Goal: Information Seeking & Learning: Learn about a topic

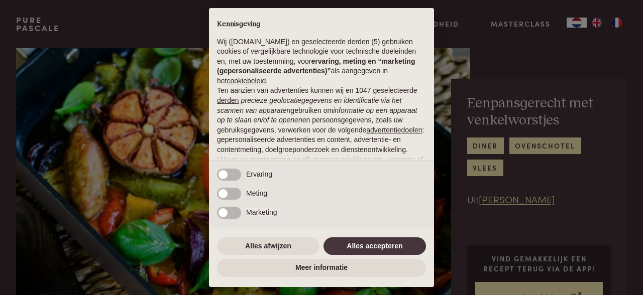
scroll to position [51, 0]
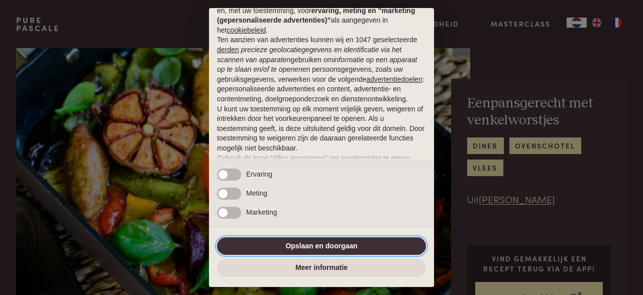
click at [302, 246] on button "Opslaan en doorgaan" at bounding box center [321, 247] width 209 height 18
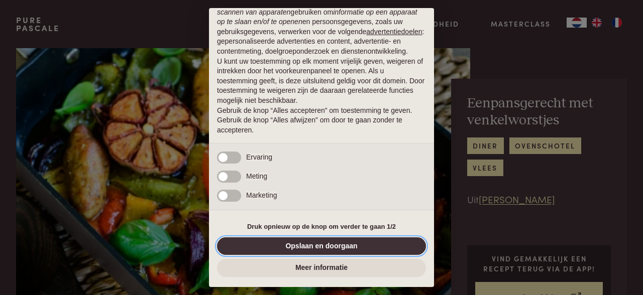
click at [309, 250] on button "Opslaan en doorgaan" at bounding box center [321, 247] width 209 height 18
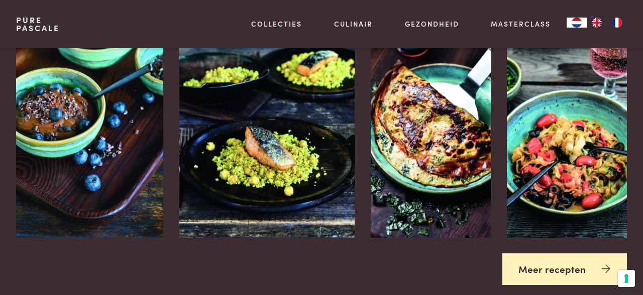
scroll to position [1444, 0]
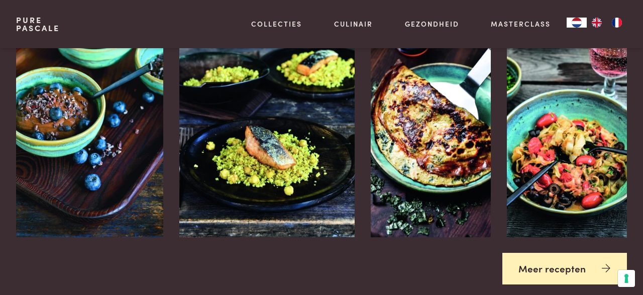
click at [560, 272] on link "Meer recepten" at bounding box center [564, 269] width 125 height 32
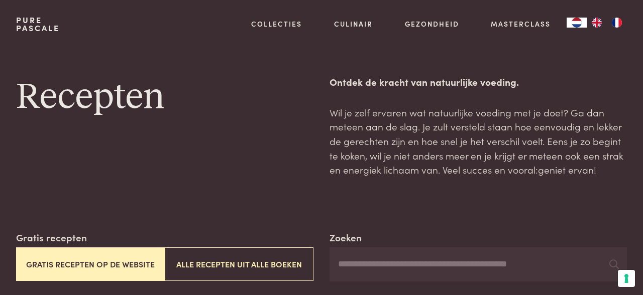
click at [100, 269] on button "Gratis recepten op de website" at bounding box center [90, 265] width 149 height 34
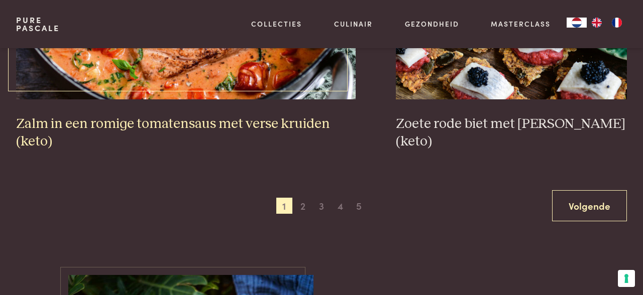
scroll to position [1836, 0]
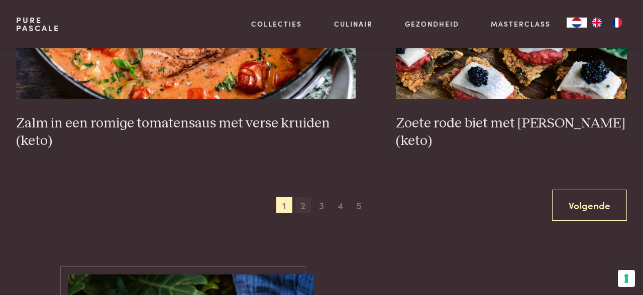
click at [305, 211] on span "2" at bounding box center [303, 205] width 16 height 16
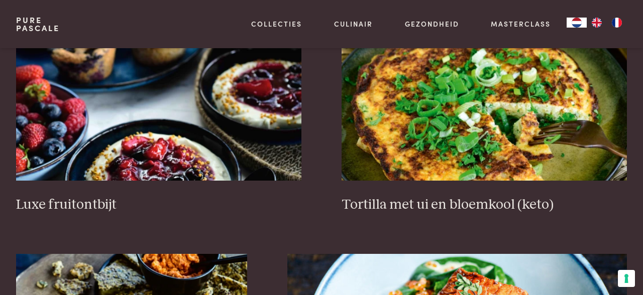
scroll to position [1224, 0]
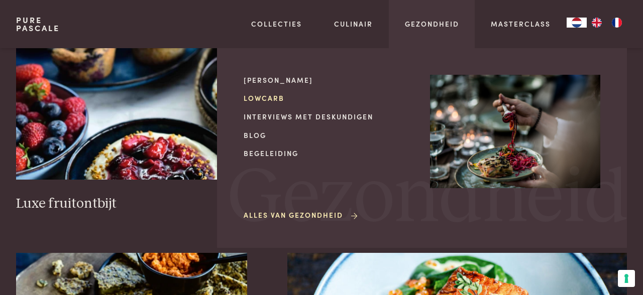
click at [272, 100] on link "Lowcarb" at bounding box center [329, 98] width 170 height 11
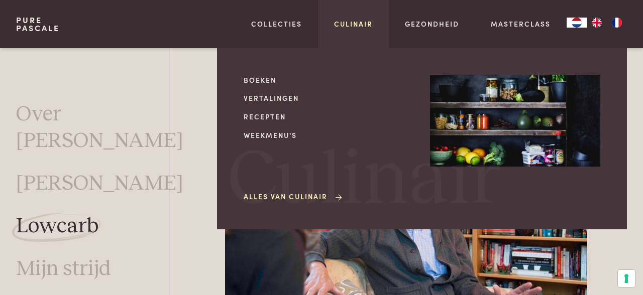
scroll to position [1778, 0]
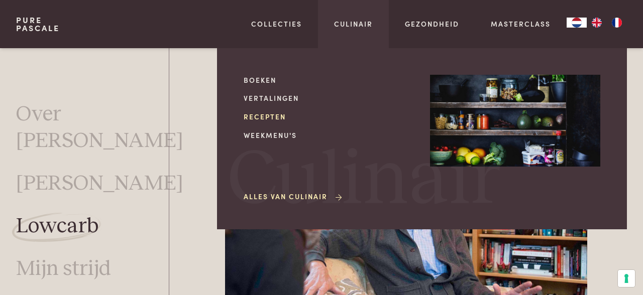
click at [256, 115] on link "Recepten" at bounding box center [329, 117] width 170 height 11
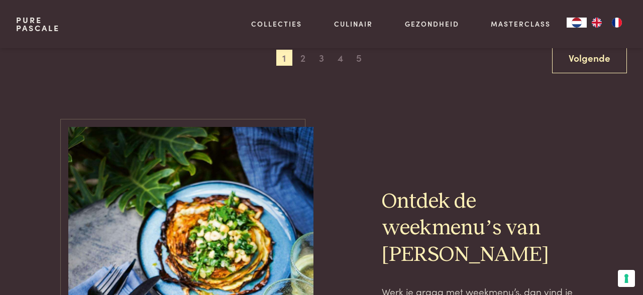
scroll to position [1942, 0]
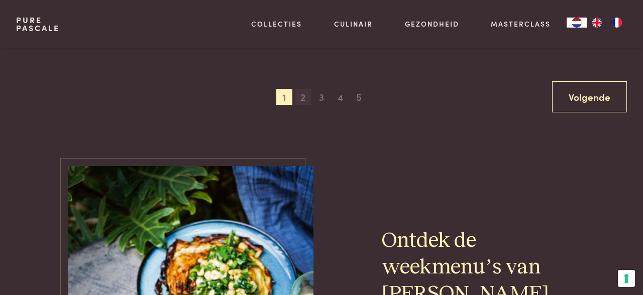
click at [303, 104] on span "2" at bounding box center [303, 97] width 16 height 16
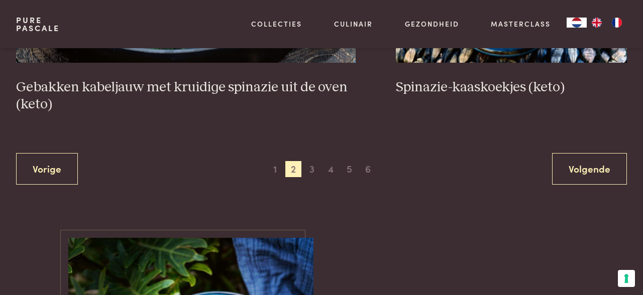
scroll to position [1895, 0]
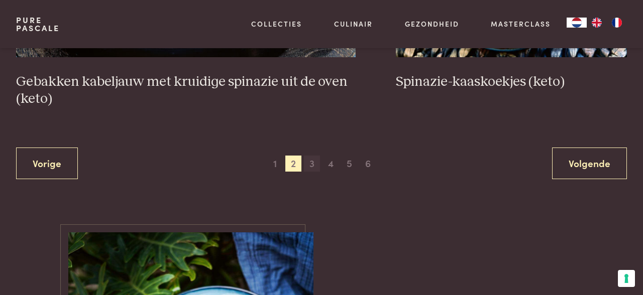
click at [312, 161] on span "3" at bounding box center [312, 164] width 16 height 16
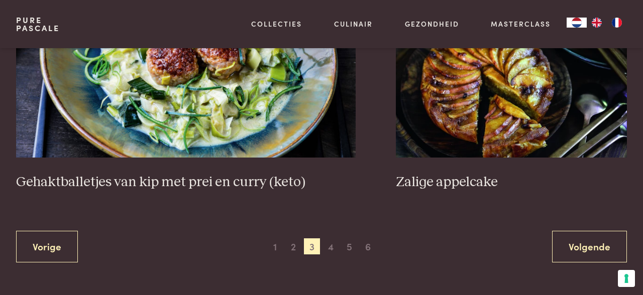
scroll to position [1858, 0]
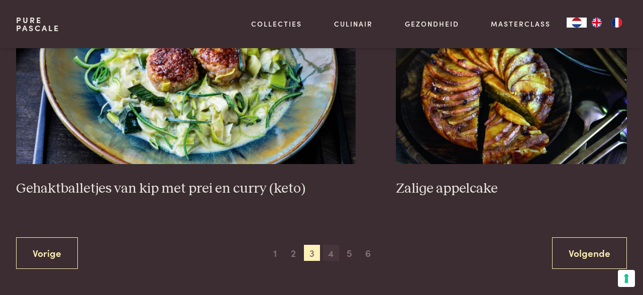
click at [333, 245] on span "4" at bounding box center [331, 253] width 16 height 16
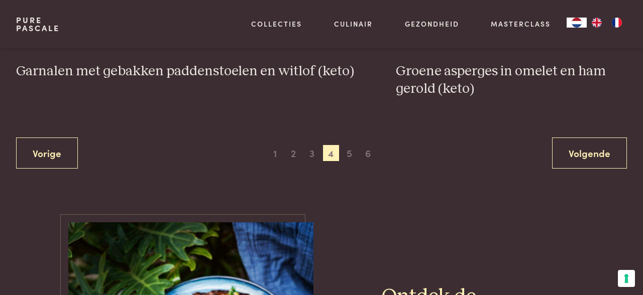
scroll to position [1889, 0]
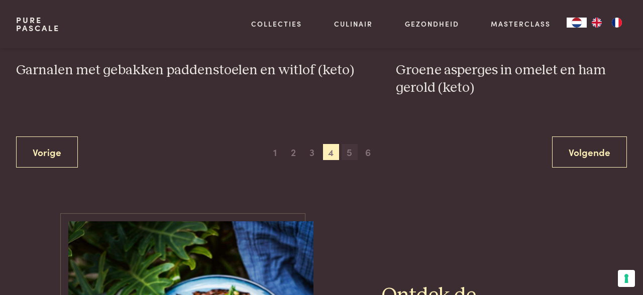
click at [348, 156] on span "5" at bounding box center [350, 152] width 16 height 16
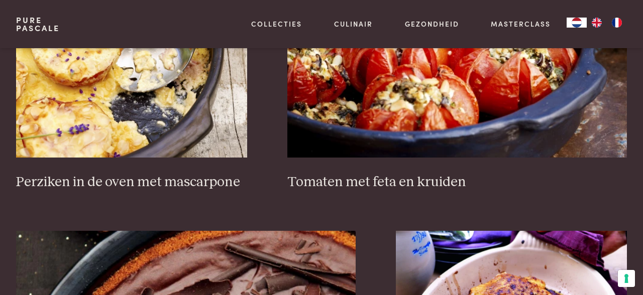
scroll to position [1540, 0]
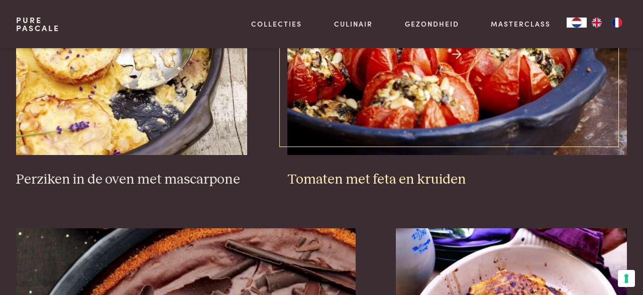
click at [418, 98] on img at bounding box center [457, 54] width 340 height 201
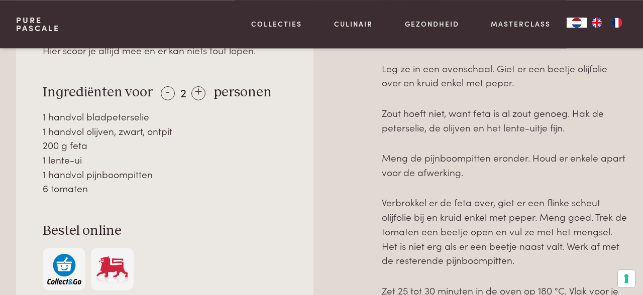
click at [142, 19] on div "Pure Pascale Collecties Kitchenware Tableware Bathroom Interior Inspiratie Alle…" at bounding box center [321, 24] width 611 height 48
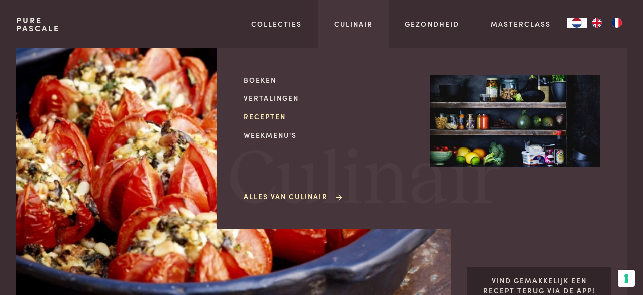
click at [281, 118] on link "Recepten" at bounding box center [329, 117] width 170 height 11
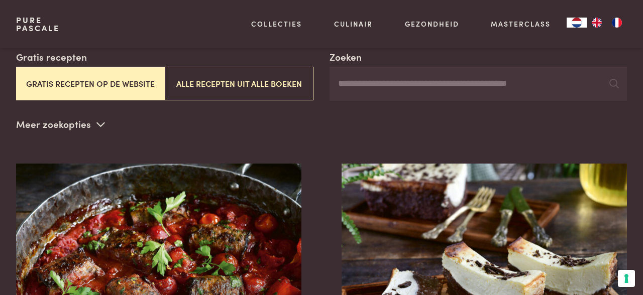
scroll to position [182, 0]
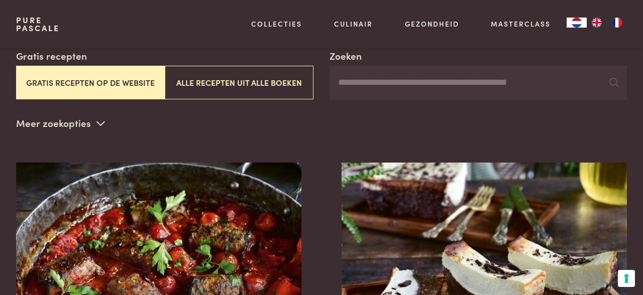
click at [372, 81] on input "Zoeken" at bounding box center [478, 83] width 297 height 34
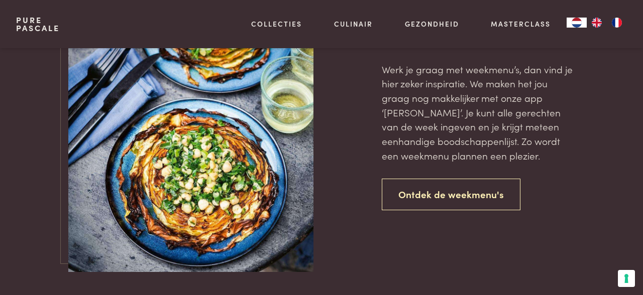
scroll to position [769, 0]
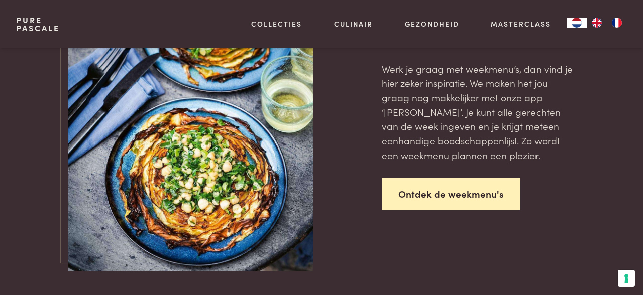
type input "*********"
click at [448, 196] on link "Ontdek de weekmenu's" at bounding box center [451, 194] width 139 height 32
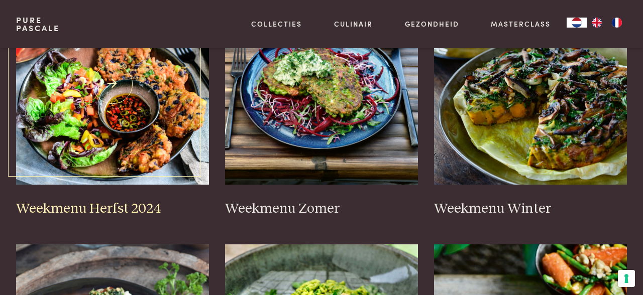
scroll to position [310, 0]
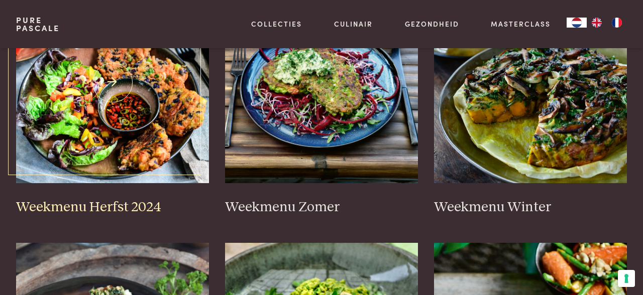
click at [158, 132] on img at bounding box center [112, 82] width 193 height 201
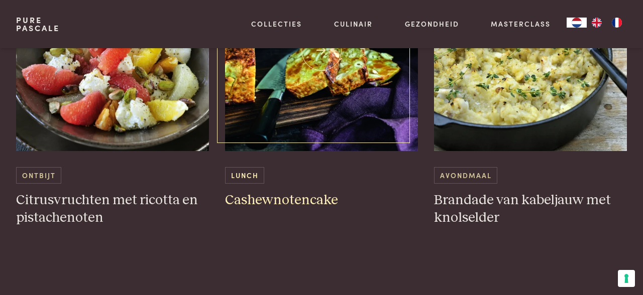
scroll to position [1555, 0]
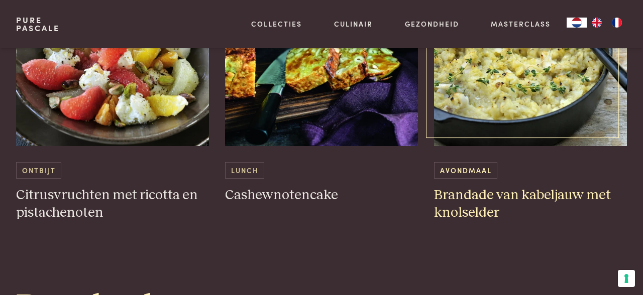
click at [500, 108] on img at bounding box center [530, 45] width 193 height 201
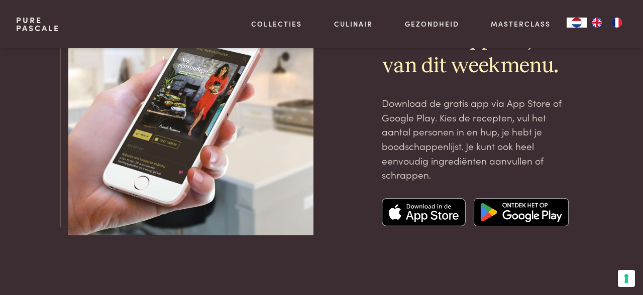
scroll to position [3449, 0]
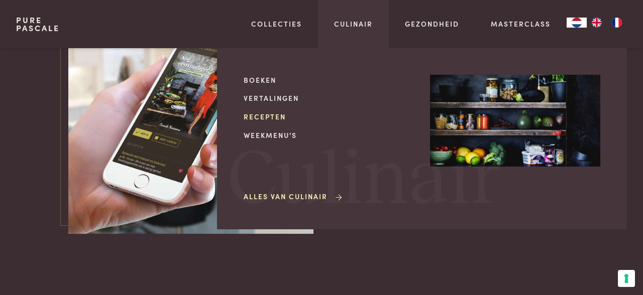
click at [280, 116] on link "Recepten" at bounding box center [329, 117] width 170 height 11
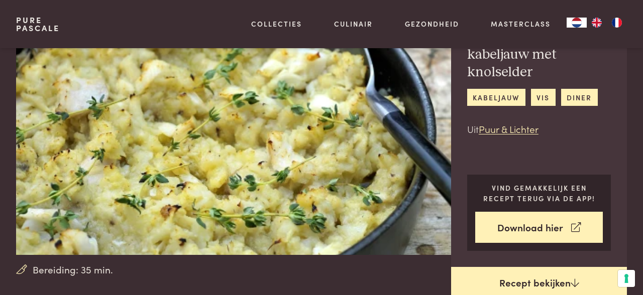
scroll to position [97, 0]
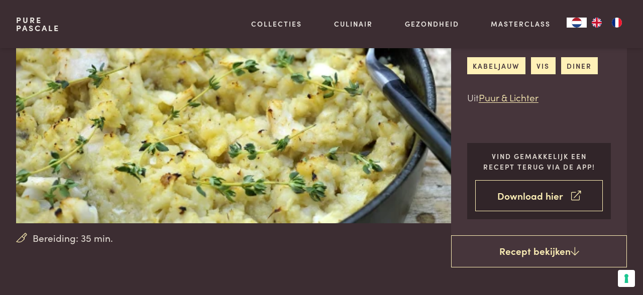
click at [543, 197] on link "Download hier" at bounding box center [539, 196] width 128 height 32
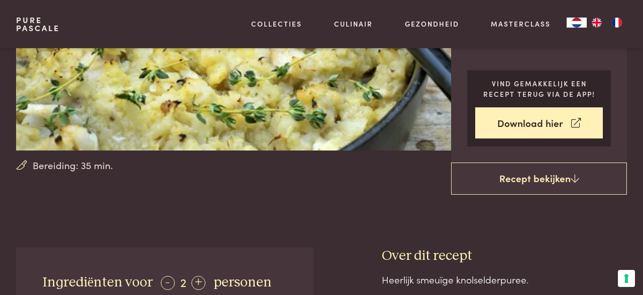
scroll to position [171, 0]
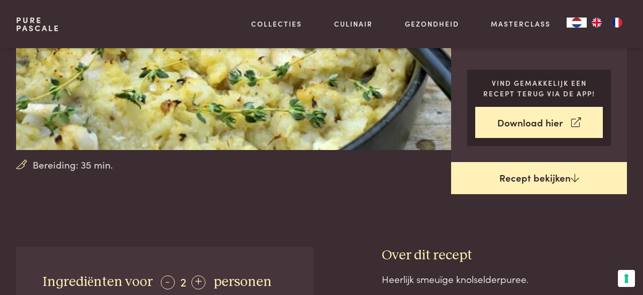
click at [508, 180] on link "Recept bekijken" at bounding box center [539, 178] width 176 height 32
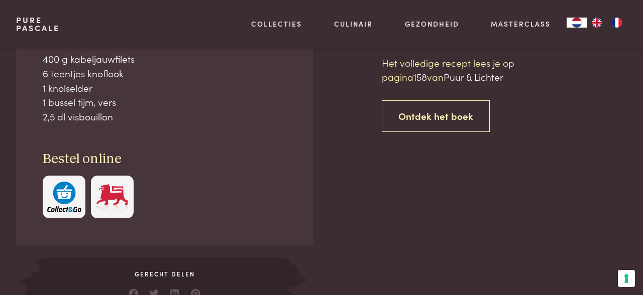
scroll to position [418, 0]
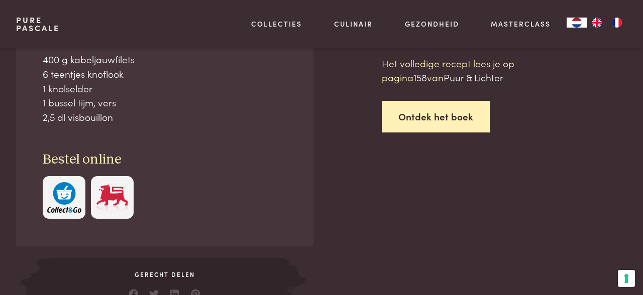
click at [421, 117] on link "Ontdek het boek" at bounding box center [436, 117] width 108 height 32
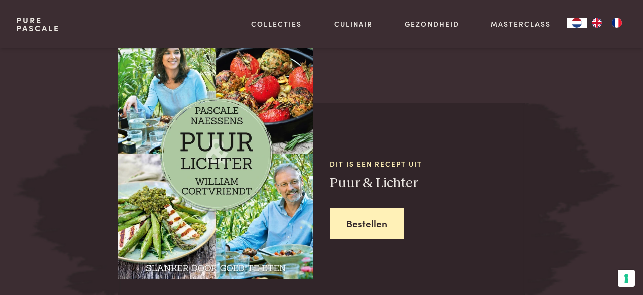
click at [421, 117] on div "Dit is een recept uit Puur & Lichter Bestellen" at bounding box center [321, 199] width 407 height 192
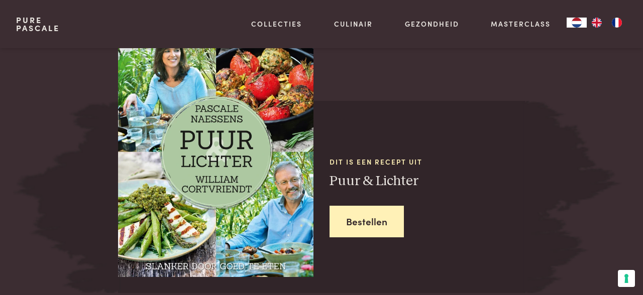
click at [421, 117] on div "Dit is een recept uit Puur & Lichter Bestellen" at bounding box center [427, 197] width 195 height 161
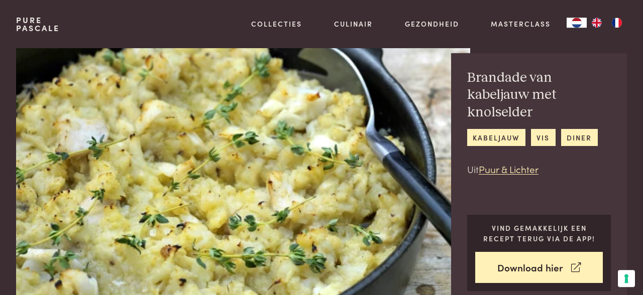
scroll to position [22, 0]
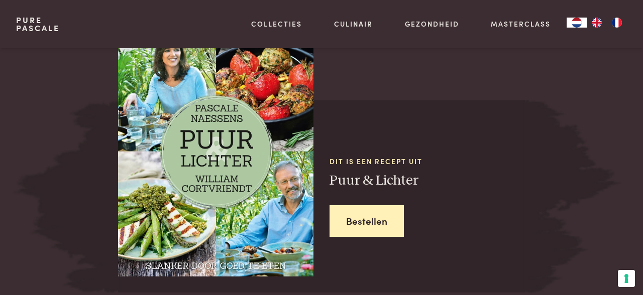
scroll to position [838, 0]
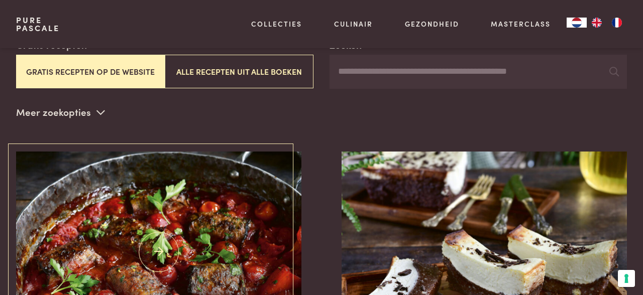
scroll to position [176, 0]
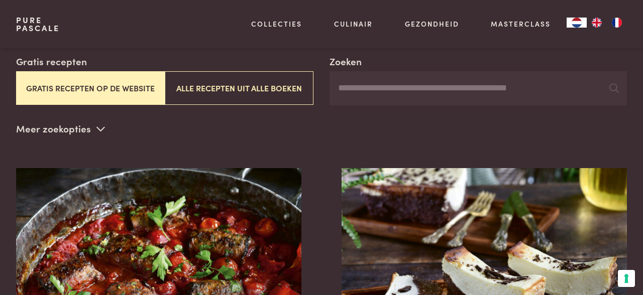
click at [342, 92] on input "Zoeken" at bounding box center [478, 88] width 297 height 34
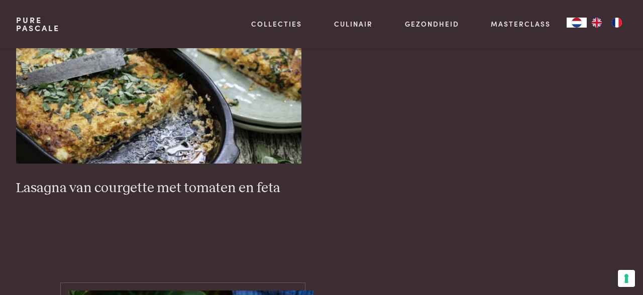
scroll to position [379, 0]
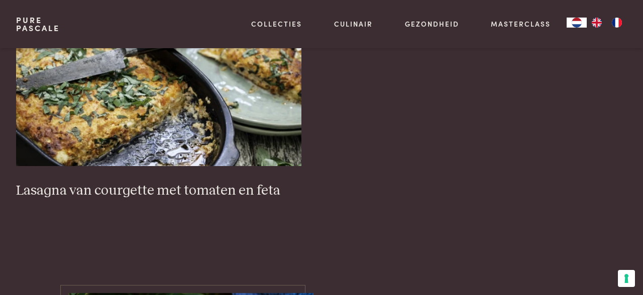
scroll to position [176, 0]
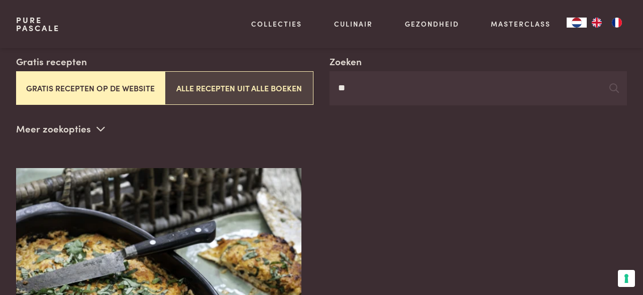
type input "*"
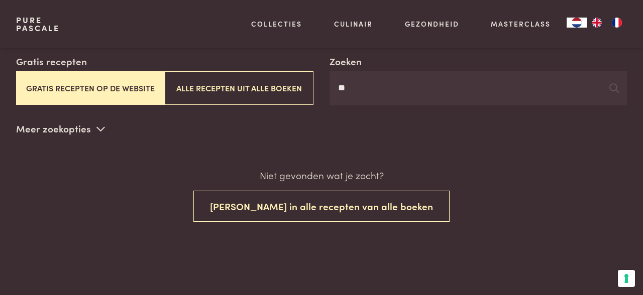
type input "*"
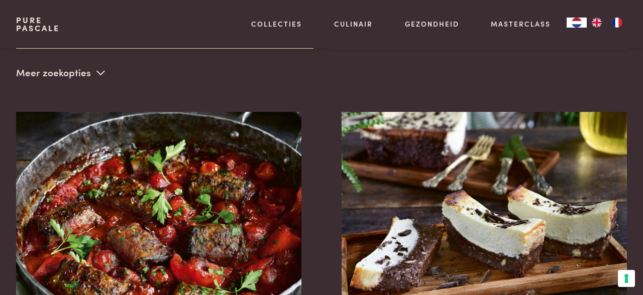
scroll to position [233, 0]
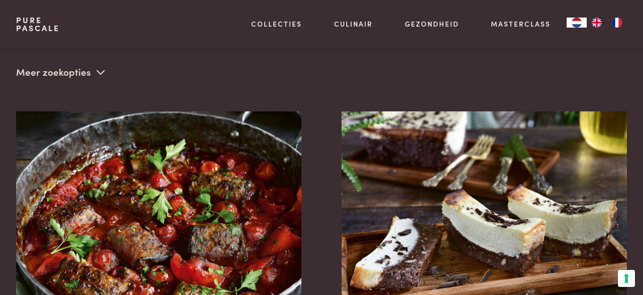
click at [98, 75] on icon at bounding box center [100, 72] width 9 height 10
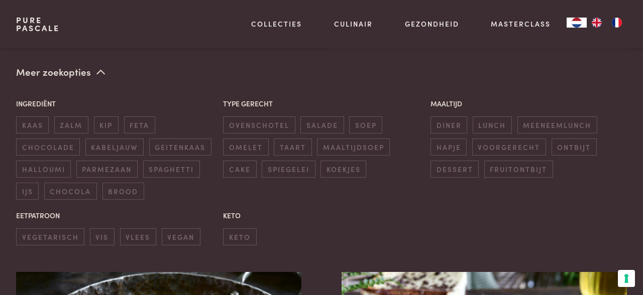
scroll to position [247, 0]
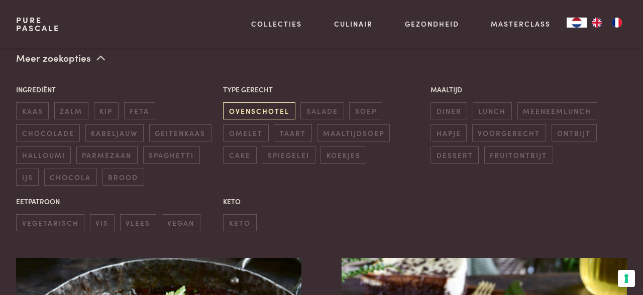
click at [272, 113] on span "ovenschotel" at bounding box center [259, 111] width 72 height 17
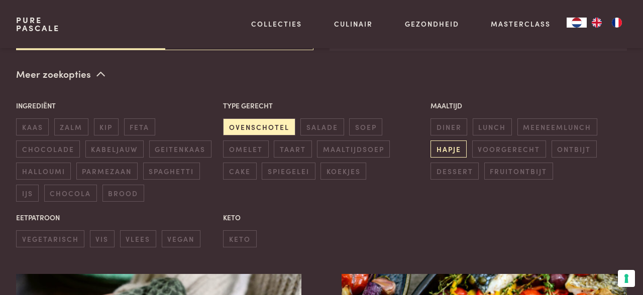
scroll to position [231, 0]
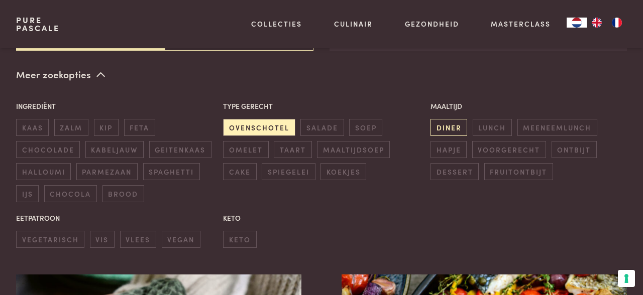
click at [450, 129] on span "diner" at bounding box center [449, 127] width 37 height 17
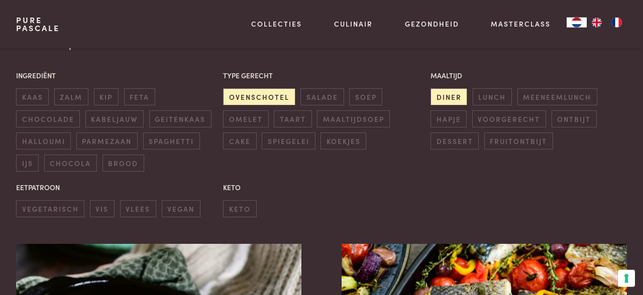
scroll to position [257, 0]
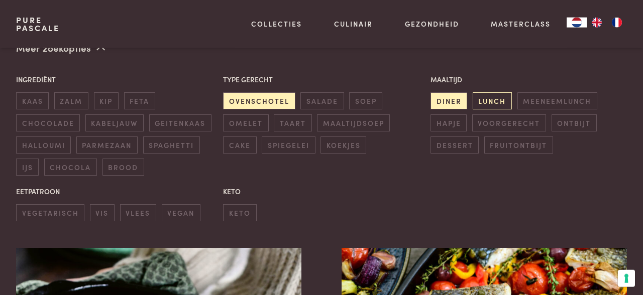
click at [493, 98] on span "lunch" at bounding box center [492, 100] width 39 height 17
